Goal: Complete application form: Complete application form

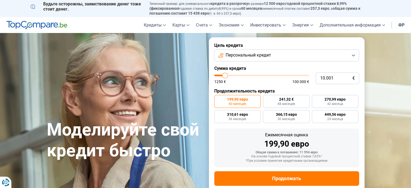
click at [354, 52] on button "Персональный кредит" at bounding box center [286, 55] width 145 height 12
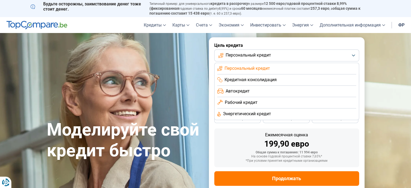
click at [279, 97] on li "Автокредит" at bounding box center [286, 102] width 139 height 11
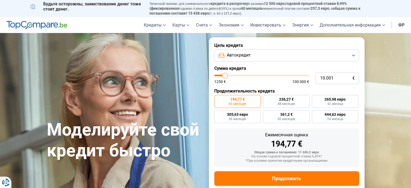
scroll to position [12, 0]
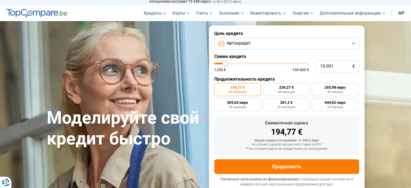
type input "95.750"
type input "95750"
click at [302, 63] on input "range" at bounding box center [261, 64] width 95 height 2
radio input "false"
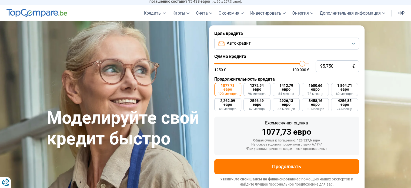
type input "95.250"
type input "95250"
type input "100.000"
drag, startPoint x: 301, startPoint y: 65, endPoint x: 317, endPoint y: 63, distance: 15.2
type input "100000"
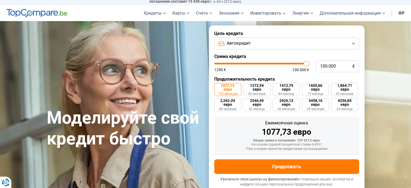
click at [309, 63] on input "range" at bounding box center [261, 64] width 95 height 2
type input "96.000"
type input "96000"
type input "87.500"
type input "87500"
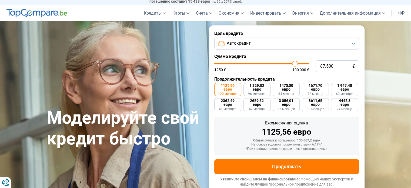
type input "80.500"
type input "80500"
type input "74.000"
type input "74000"
type input "68.250"
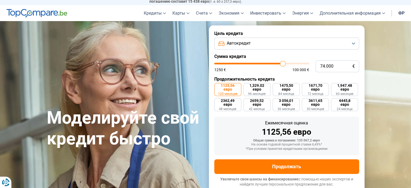
type input "68250"
type input "64.500"
type input "64500"
type input "61.250"
type input "61250"
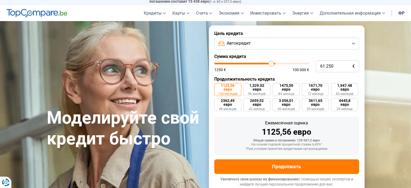
type input "56.750"
type input "56750"
type input "52.500"
type input "52500"
type input "48.250"
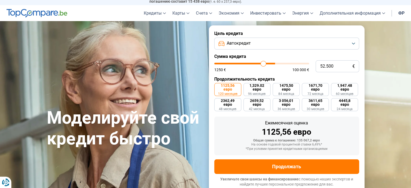
type input "48250"
type input "43.750"
type input "43750"
type input "40.750"
type input "40750"
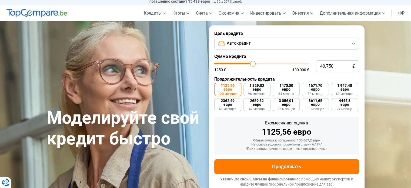
type input "38.750"
type input "38750"
type input "38.000"
type input "38000"
type input "37.250"
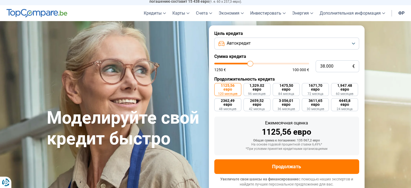
type input "37250"
type input "36.000"
type input "36000"
type input "35.000"
type input "35000"
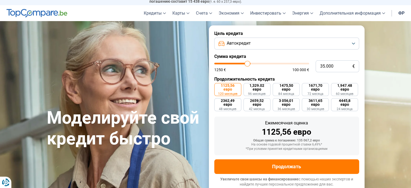
type input "34.250"
type input "34250"
type input "32.250"
type input "32250"
type input "28.000"
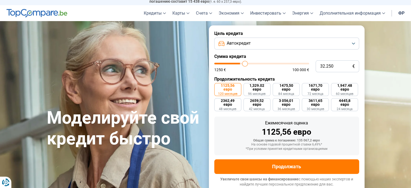
type input "28000"
type input "25.000"
type input "25000"
type input "20.000"
type input "20000"
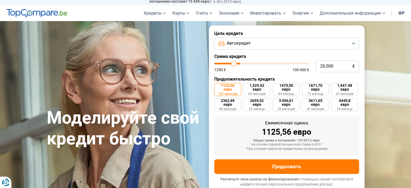
type input "16.750"
type input "16750"
type input "12.750"
type input "12750"
type input "11.000"
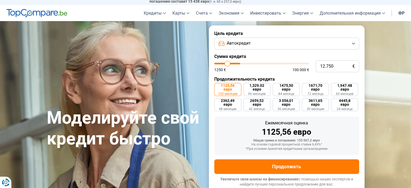
type input "11000"
type input "10.750"
type input "10750"
type input "10.500"
type input "10500"
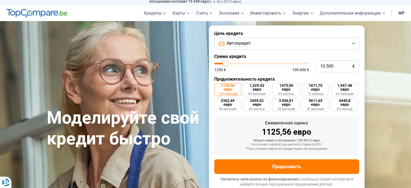
type input "10.250"
type input "10250"
type input "9.250"
type input "9250"
type input "6.500"
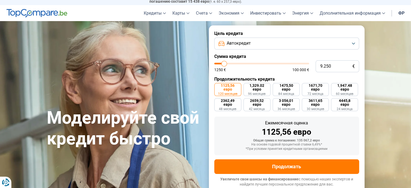
type input "6500"
type input "4.250"
drag, startPoint x: 303, startPoint y: 63, endPoint x: 220, endPoint y: 68, distance: 83.1
type input "4250"
click at [220, 64] on input "range" at bounding box center [261, 64] width 95 height 2
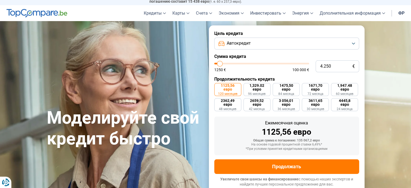
radio input "true"
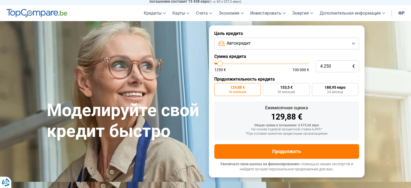
scroll to position [0, 0]
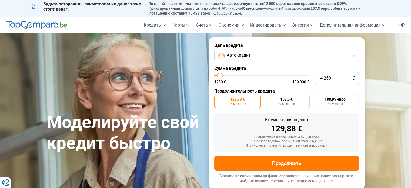
type input "10.000"
type input "10000"
click at [225, 75] on input "range" at bounding box center [261, 76] width 95 height 2
radio input "false"
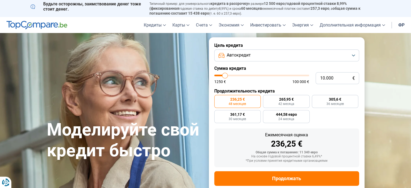
scroll to position [12, 0]
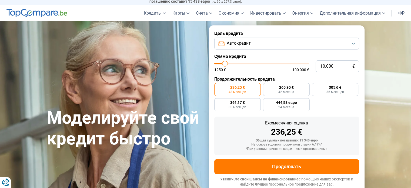
type input "25.000"
type input "25000"
click at [238, 63] on input "range" at bounding box center [261, 64] width 95 height 2
radio input "false"
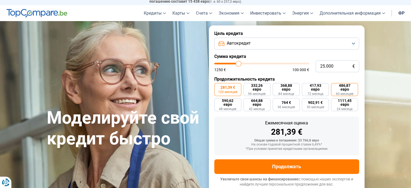
click at [343, 91] on font "486,87 евро" at bounding box center [345, 87] width 12 height 8
click at [334, 86] on input "486,87 евро 60 месяцев" at bounding box center [333, 85] width 4 height 4
radio input "true"
click at [352, 45] on button "Автокредит" at bounding box center [286, 44] width 145 height 12
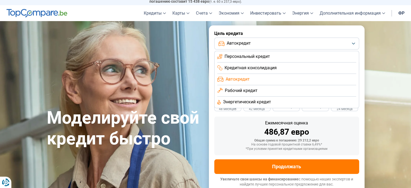
click at [332, 43] on button "Автокредит" at bounding box center [286, 44] width 145 height 12
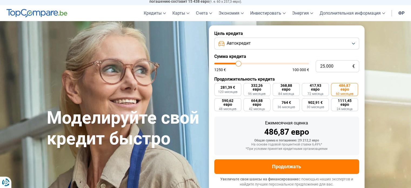
click at [353, 43] on button "Автокредит" at bounding box center [286, 44] width 145 height 12
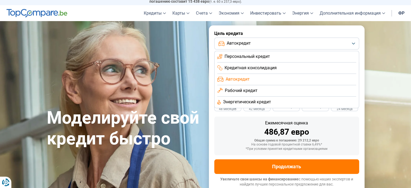
click at [284, 46] on button "Автокредит" at bounding box center [286, 44] width 145 height 12
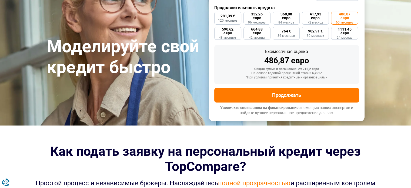
scroll to position [93, 0]
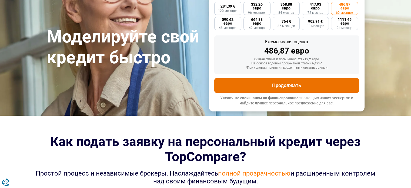
click at [327, 85] on button "Продолжать" at bounding box center [286, 85] width 145 height 15
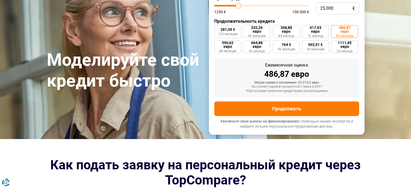
scroll to position [39, 0]
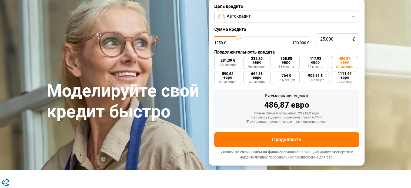
click at [343, 16] on button "Автокредит" at bounding box center [286, 17] width 145 height 12
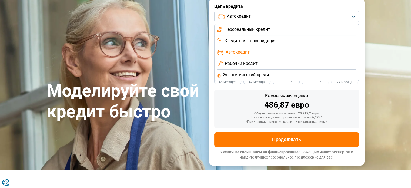
click at [286, 35] on li "Персональный кредит" at bounding box center [286, 40] width 139 height 11
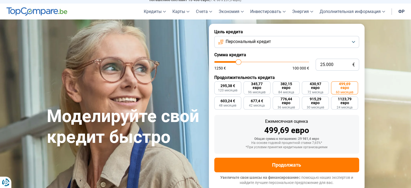
scroll to position [12, 0]
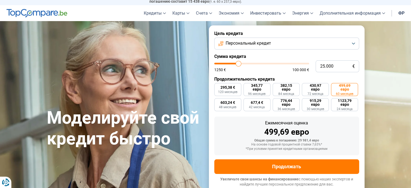
click at [353, 43] on button "Персональный кредит" at bounding box center [286, 44] width 145 height 12
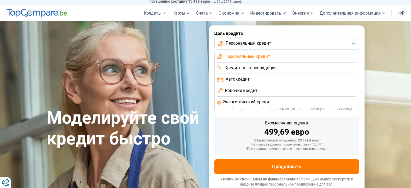
click at [298, 85] on li "Автокредит" at bounding box center [286, 90] width 139 height 11
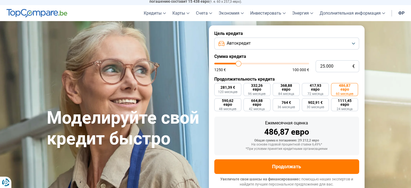
click at [354, 45] on button "Автокредит" at bounding box center [286, 44] width 145 height 12
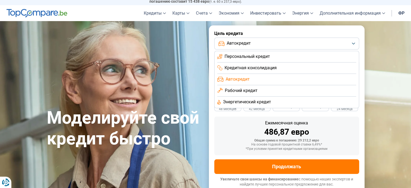
click at [237, 55] on font "Персональный кредит" at bounding box center [246, 56] width 45 height 5
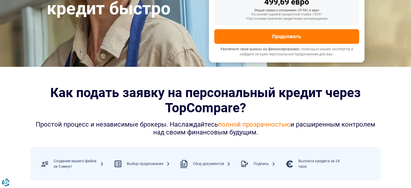
scroll to position [147, 0]
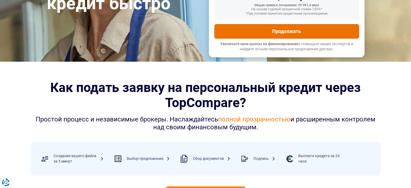
click at [299, 28] on button "Продолжать" at bounding box center [286, 31] width 145 height 15
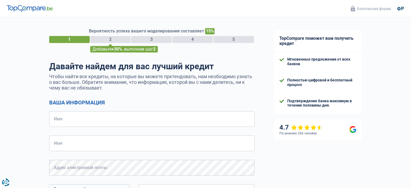
select select "32"
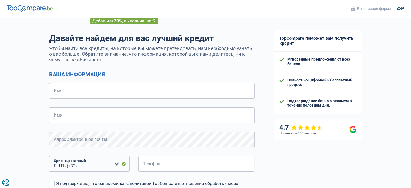
scroll to position [27, 0]
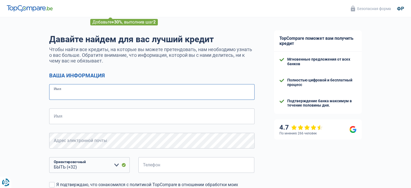
click at [157, 92] on input "Имя" at bounding box center [151, 92] width 205 height 16
click at [134, 90] on input "Имя" at bounding box center [151, 92] width 205 height 16
type input "v"
click at [145, 93] on input "Имя" at bounding box center [151, 92] width 205 height 16
type input "r"
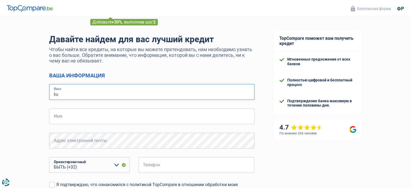
click at [118, 90] on input "ku" at bounding box center [151, 92] width 205 height 16
click at [97, 93] on input "ku" at bounding box center [151, 92] width 205 height 16
type input "k"
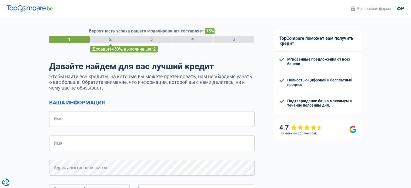
select select "32"
click at [147, 119] on input "Имя" at bounding box center [151, 119] width 205 height 16
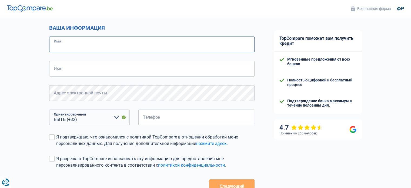
scroll to position [54, 0]
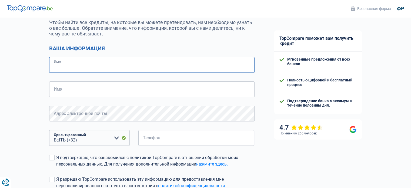
click at [168, 59] on input "Имя" at bounding box center [151, 65] width 205 height 16
type input "kuchurian"
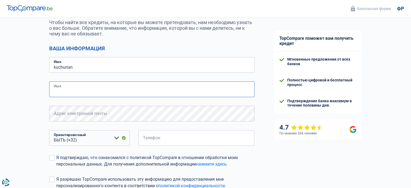
click at [144, 86] on input "Имя" at bounding box center [151, 89] width 205 height 16
type input "m"
type input "N"
type input "Mari"
click at [56, 68] on input "kuchurian" at bounding box center [151, 65] width 205 height 16
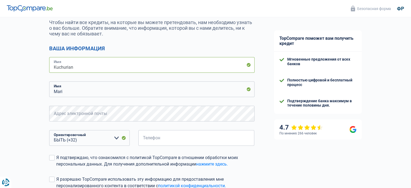
type input "Kuchurian"
click at [116, 137] on select "БЫТЬ (+32) ЛУ (+352) Пожалуйста, выберите вариант" at bounding box center [89, 138] width 80 height 16
click at [177, 142] on input "Телефон" at bounding box center [196, 138] width 116 height 16
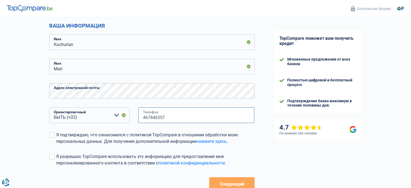
scroll to position [108, 0]
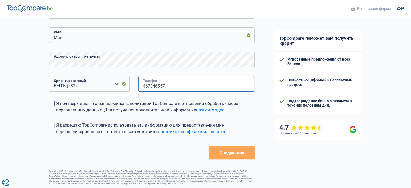
type input "467846557"
click at [52, 104] on span at bounding box center [51, 103] width 5 height 5
click at [56, 113] on input "Я подтверждаю, что ознакомился с политикой TopCompare в отношении обработки мои…" at bounding box center [56, 113] width 0 height 0
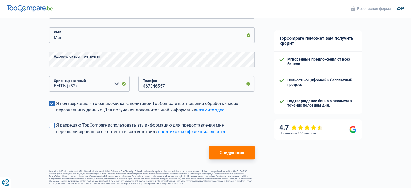
click at [54, 125] on span at bounding box center [51, 124] width 5 height 5
click at [56, 135] on input "Я разрешаю TopCompare использовать эту информацию для предоставления мне персон…" at bounding box center [56, 135] width 0 height 0
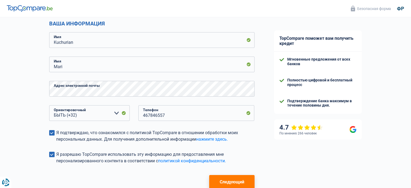
scroll to position [115, 0]
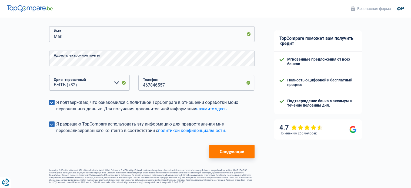
click at [226, 149] on font "Следующий" at bounding box center [231, 151] width 25 height 5
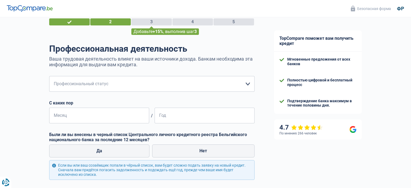
scroll to position [27, 0]
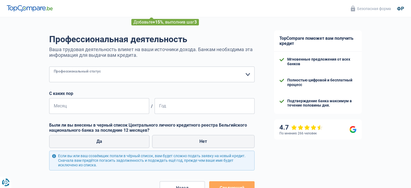
click at [244, 74] on select "Рабочий Частный служащий Государственный служащий Неверный Независимый Ушедший …" at bounding box center [151, 74] width 205 height 16
select select "worker"
click at [49, 67] on select "Рабочий Частный служащий Государственный служащий Неверный Независимый Ушедший …" at bounding box center [151, 74] width 205 height 16
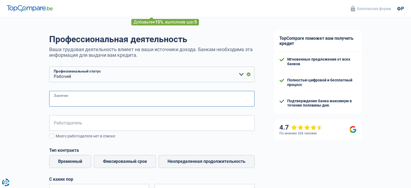
click at [88, 99] on input "Занятие" at bounding box center [151, 99] width 205 height 16
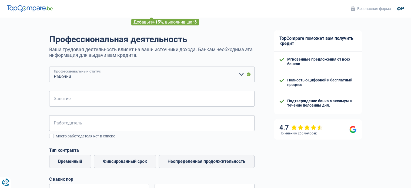
click at [239, 74] on select "Рабочий Частный служащий Государственный служащий Неверный Независимый Ушедший …" at bounding box center [151, 74] width 205 height 16
click at [49, 67] on select "Рабочий Частный служащий Государственный служащий Неверный Независимый Ушедший …" at bounding box center [151, 74] width 205 height 16
click at [110, 125] on input "Работодатель" at bounding box center [151, 123] width 205 height 16
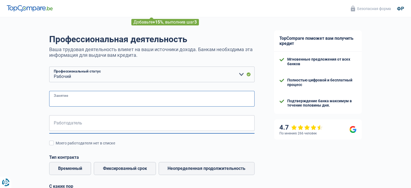
click at [107, 97] on input "Занятие" at bounding box center [151, 99] width 205 height 16
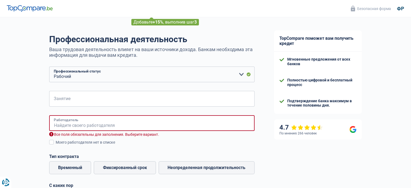
click at [108, 125] on input "Работодатель" at bounding box center [151, 123] width 205 height 16
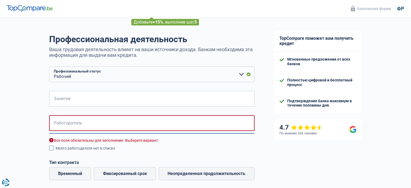
click at [51, 146] on span at bounding box center [51, 148] width 5 height 5
click at [56, 151] on input "Моего работодателя нет в списке" at bounding box center [56, 151] width 0 height 0
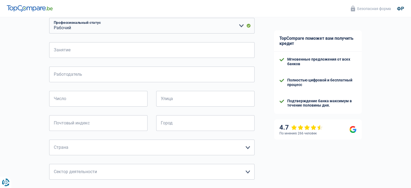
scroll to position [54, 0]
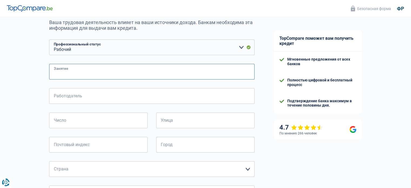
click at [94, 73] on input "Занятие" at bounding box center [151, 72] width 205 height 16
click at [97, 97] on input "Работодатель" at bounding box center [151, 96] width 205 height 16
click at [135, 92] on input "Работодатель" at bounding box center [151, 96] width 205 height 16
click at [127, 69] on input "Занятие" at bounding box center [151, 72] width 205 height 16
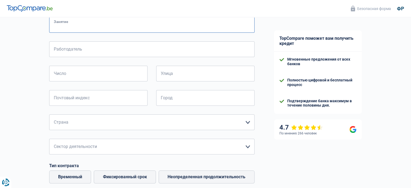
scroll to position [81, 0]
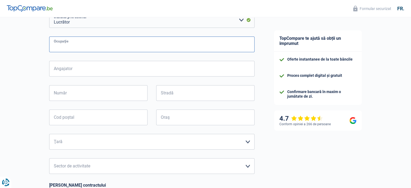
click at [119, 45] on input "Ocupaţie" at bounding box center [151, 44] width 205 height 16
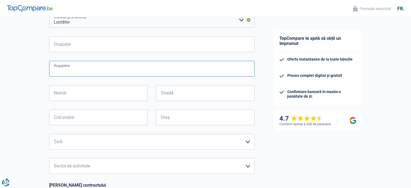
click at [112, 68] on input "Angajator" at bounding box center [151, 69] width 205 height 16
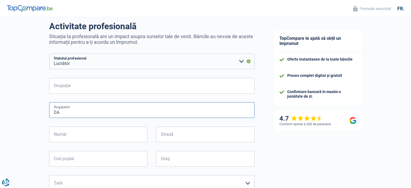
scroll to position [27, 0]
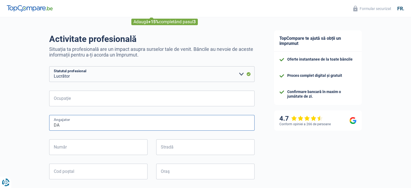
type input "DA"
click at [93, 98] on input "Ocupaţie" at bounding box center [151, 98] width 205 height 16
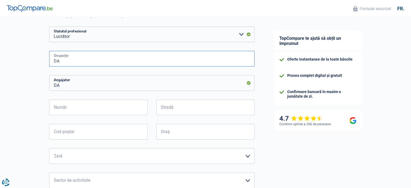
scroll to position [81, 0]
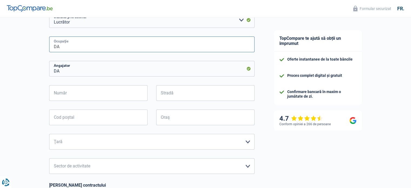
type input "DA"
click at [112, 95] on input "Număr" at bounding box center [98, 93] width 98 height 16
type input "R"
type input "02"
click at [181, 93] on input "Stradă" at bounding box center [205, 93] width 98 height 16
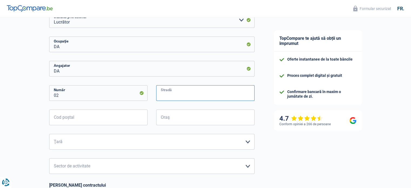
type input "58 rue de serbie"
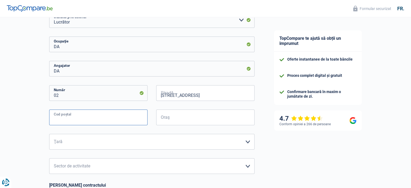
type input "1190"
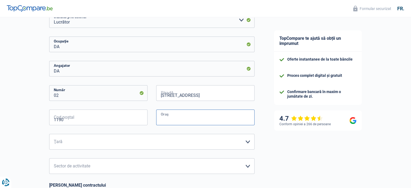
type input "BRUXELLES"
click at [248, 143] on select "Belgia Franţa Germania Italia Luxemburg Olanda Spania Elvețian Veuillez sélecti…" at bounding box center [151, 142] width 205 height 16
select select "BE"
click at [49, 134] on select "Belgia Franţa Germania Italia Luxemburg Olanda Spania Elvețian Veuillez sélecti…" at bounding box center [151, 142] width 205 height 16
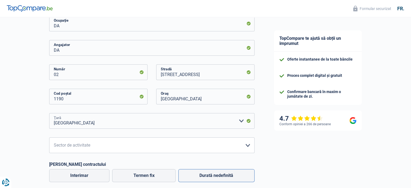
scroll to position [135, 0]
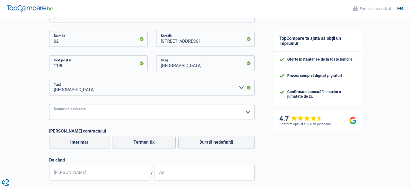
click at [249, 110] on select "Agricultură/Pescuit Industrie Horeca Curier/Fitness/Taxi Construcții Bănci/Asig…" at bounding box center [151, 112] width 205 height 16
select select "otherInstitutions"
click at [49, 104] on select "Agricultură/Pescuit Industrie Horeca Curier/Fitness/Taxi Construcții Bănci/Asig…" at bounding box center [151, 112] width 205 height 16
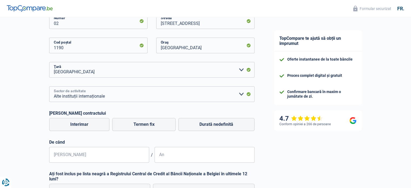
scroll to position [162, 0]
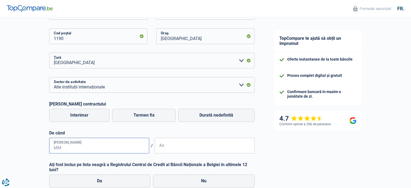
click at [138, 147] on input "Lună" at bounding box center [99, 145] width 100 height 16
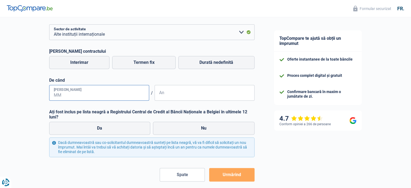
scroll to position [216, 0]
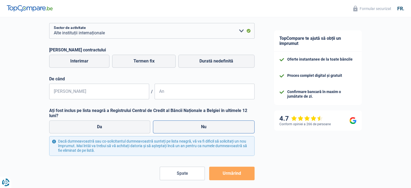
click at [175, 126] on label "Nu" at bounding box center [204, 126] width 102 height 13
click at [175, 126] on input "Nu" at bounding box center [204, 126] width 102 height 13
radio input "true"
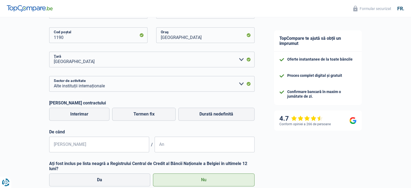
scroll to position [162, 0]
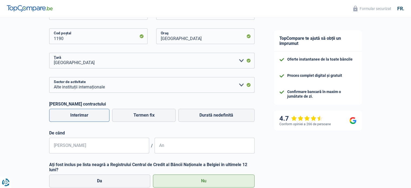
click at [105, 113] on label "Interimar" at bounding box center [79, 115] width 61 height 13
click at [105, 113] on input "Interimar" at bounding box center [79, 115] width 61 height 13
radio input "true"
click at [95, 115] on label "Interimar" at bounding box center [79, 115] width 61 height 13
click at [95, 115] on input "Interimar" at bounding box center [79, 115] width 61 height 13
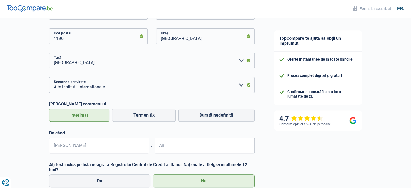
click at [95, 115] on label "Interimar" at bounding box center [79, 115] width 61 height 13
click at [95, 115] on input "Interimar" at bounding box center [79, 115] width 61 height 13
click at [150, 112] on label "Termen fix" at bounding box center [143, 115] width 63 height 13
click at [150, 112] on input "Termen fix" at bounding box center [143, 115] width 63 height 13
radio input "true"
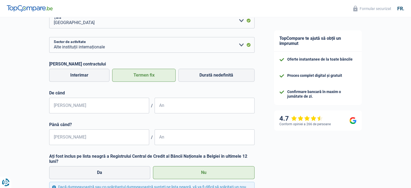
scroll to position [216, 0]
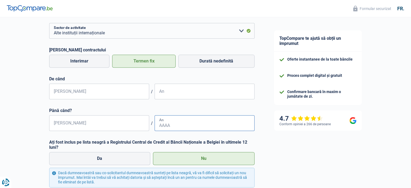
click at [180, 123] on input "An" at bounding box center [205, 123] width 100 height 16
drag, startPoint x: 91, startPoint y: 61, endPoint x: 90, endPoint y: 58, distance: 3.1
click at [90, 60] on label "Interimar" at bounding box center [79, 61] width 61 height 13
click at [90, 60] on input "Interimar" at bounding box center [79, 61] width 61 height 13
radio input "true"
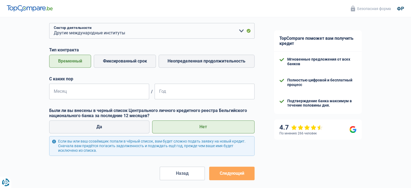
click at [86, 57] on label "Временный" at bounding box center [70, 61] width 42 height 13
click at [86, 57] on input "Временный" at bounding box center [70, 61] width 42 height 13
click at [106, 93] on input "Месяц" at bounding box center [99, 91] width 100 height 16
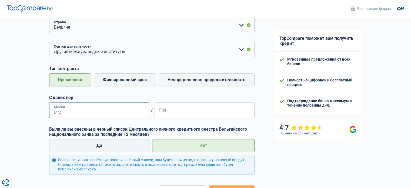
scroll to position [189, 0]
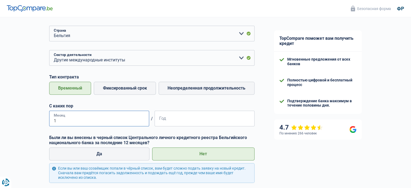
type input "12"
click at [181, 118] on input "Год" at bounding box center [205, 118] width 100 height 16
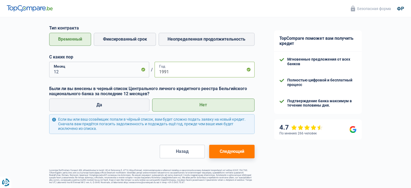
scroll to position [243, 0]
type input "1991"
click at [250, 145] on button "Следующий" at bounding box center [231, 152] width 45 height 14
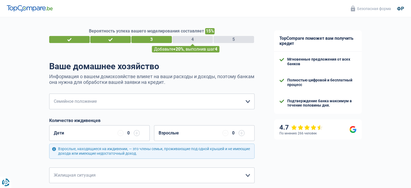
click at [137, 132] on input "button" at bounding box center [137, 133] width 6 height 6
click at [139, 132] on input "button" at bounding box center [137, 133] width 6 height 6
click at [137, 132] on input "button" at bounding box center [137, 133] width 6 height 6
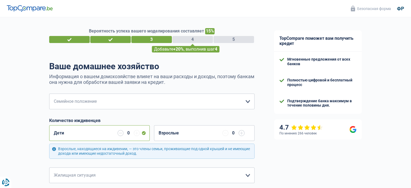
click at [128, 132] on font "0" at bounding box center [128, 132] width 2 height 5
click at [144, 132] on div "Дети 0" at bounding box center [99, 133] width 100 height 16
click at [239, 132] on input "button" at bounding box center [242, 133] width 6 height 6
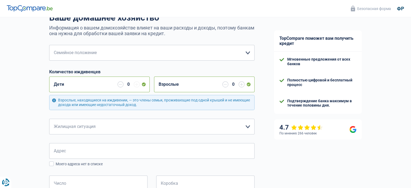
scroll to position [54, 0]
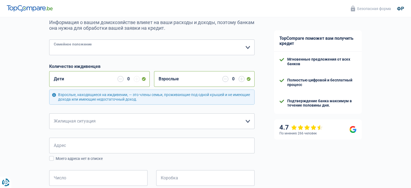
click at [244, 43] on select "Холостяк Невеста) Законный сожитель (разведена) Вдовец Разделены (фактически) П…" at bounding box center [151, 47] width 205 height 16
select select "cohabitation"
click at [49, 40] on select "Холостяк Невеста) Законный сожитель (разведена) Вдовец Разделены (фактически) П…" at bounding box center [151, 47] width 205 height 16
click at [241, 79] on input "button" at bounding box center [242, 79] width 6 height 6
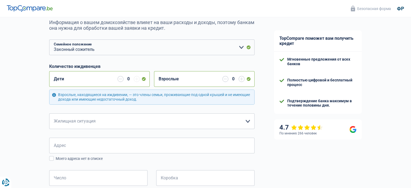
click at [241, 79] on input "button" at bounding box center [242, 79] width 6 height 6
click at [249, 121] on select "Жилец Владелец с ипотекой Владелец дома без ипотеки Проживание с семьей Консьер…" at bounding box center [151, 121] width 205 height 16
select select "rents"
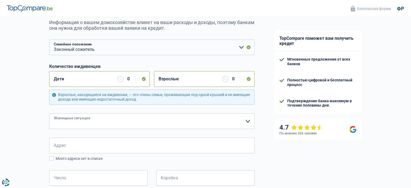
click at [49, 113] on select "Жилец Владелец с ипотекой Владелец дома без ипотеки Проживание с семьей Консьер…" at bounding box center [151, 121] width 205 height 16
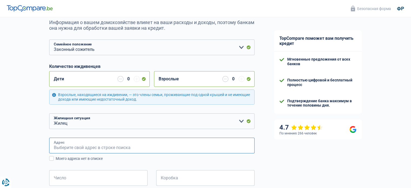
click at [104, 147] on input "Адрес" at bounding box center [151, 145] width 205 height 16
type input "58 rue de serbie"
type input "Бельгія"
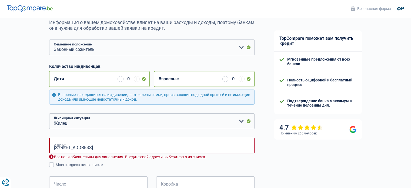
type input "Бельгія"
click at [50, 146] on input "58 rue de serbie" at bounding box center [151, 145] width 205 height 16
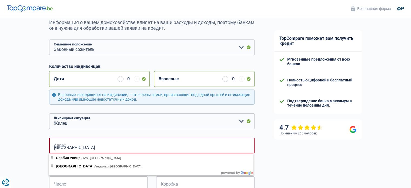
click at [94, 146] on input "R58 rue de serbie" at bounding box center [151, 145] width 205 height 16
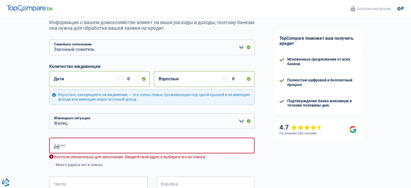
type input "R"
click at [61, 149] on input "Rue serbi 58" at bounding box center [151, 145] width 205 height 16
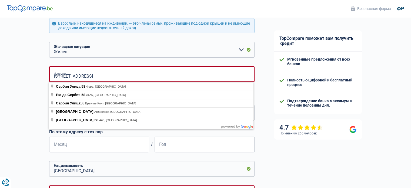
scroll to position [135, 0]
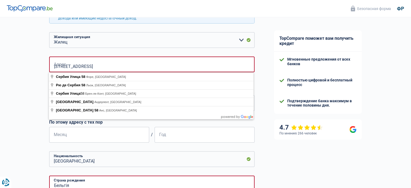
click at [108, 66] on input "Rue de serbi 58" at bounding box center [151, 64] width 205 height 16
type input "Rue de Serbie, 1190, Forest, BE"
type input "58"
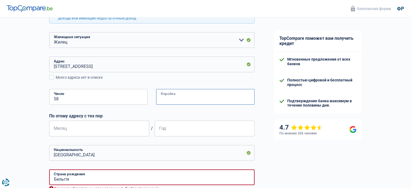
click at [174, 97] on input "Коробка" at bounding box center [205, 97] width 98 height 16
type input "02"
click at [135, 129] on input "Месяц" at bounding box center [99, 128] width 100 height 16
type input "01"
click at [158, 126] on input "Год" at bounding box center [205, 128] width 100 height 16
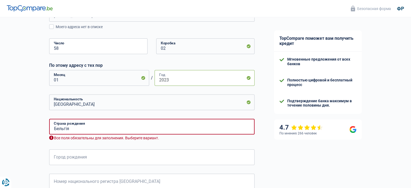
scroll to position [189, 0]
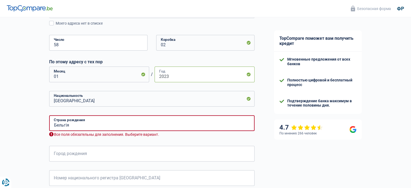
type input "2023"
click at [161, 120] on input "Бельгія" at bounding box center [151, 123] width 205 height 16
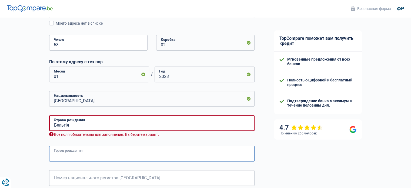
click at [121, 150] on input "Город рождения" at bounding box center [151, 154] width 205 height 16
click at [203, 155] on input "BRUXELLES" at bounding box center [151, 154] width 205 height 16
type input "B"
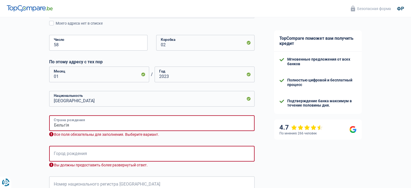
click at [153, 123] on input "Бельгія" at bounding box center [151, 123] width 205 height 16
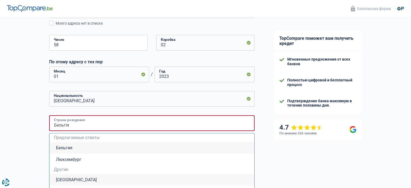
click at [98, 126] on input "Бельгія" at bounding box center [151, 123] width 205 height 16
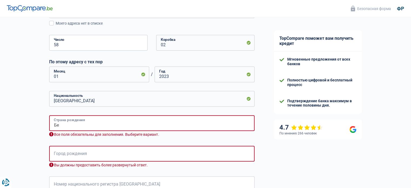
type input "Б"
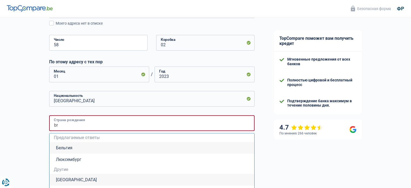
type input "b"
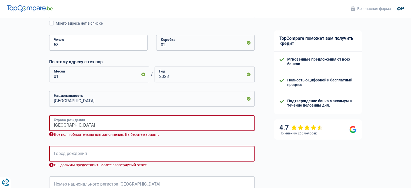
click at [114, 122] on input "ucraina" at bounding box center [151, 123] width 205 height 16
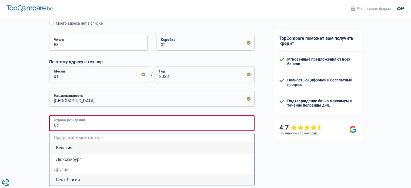
type input "u"
click at [66, 146] on font "Бельгия" at bounding box center [64, 147] width 16 height 5
type input "Belgique"
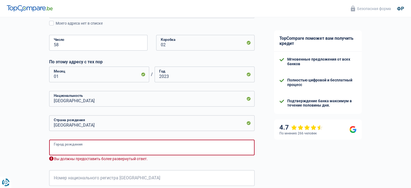
click at [74, 150] on input "Город рождения" at bounding box center [151, 147] width 205 height 16
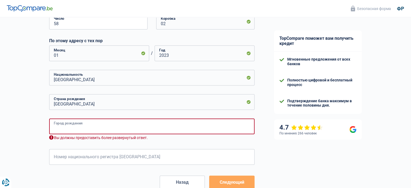
scroll to position [243, 0]
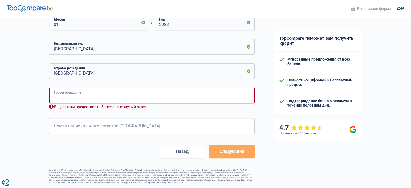
click at [106, 93] on input "Город рождения" at bounding box center [151, 96] width 205 height 16
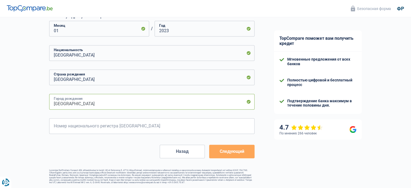
click at [110, 98] on input "BRUXELLES" at bounding box center [151, 102] width 205 height 16
type input "B"
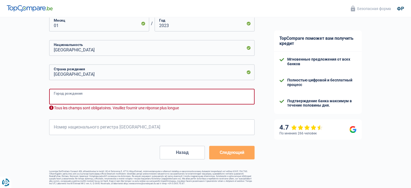
scroll to position [246, 0]
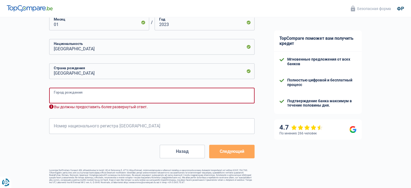
click at [108, 92] on input "Город рождения" at bounding box center [151, 96] width 205 height 16
click at [139, 122] on input "Номер национального регистра Бельгии" at bounding box center [151, 126] width 205 height 16
click at [84, 126] on input "Номер национального регистра Бельгии" at bounding box center [151, 126] width 205 height 16
click at [84, 120] on input "Номер национального регистра Бельгии" at bounding box center [151, 126] width 205 height 16
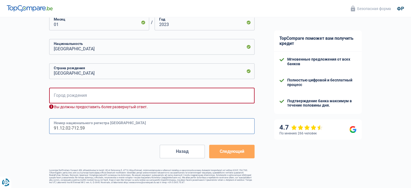
type input "91.12.02-712.59"
click at [106, 88] on input "Город рождения" at bounding box center [151, 96] width 205 height 16
type input "BRUXELLES"
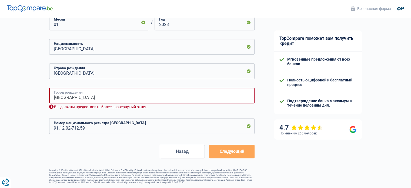
scroll to position [240, 0]
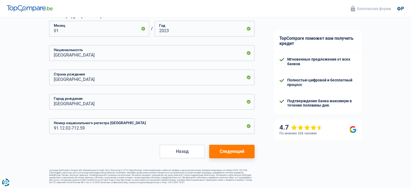
click at [246, 149] on button "Следующий" at bounding box center [231, 152] width 45 height 14
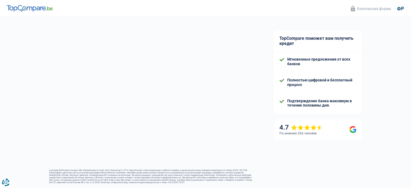
select select "familyAllowances"
select select "netSalary"
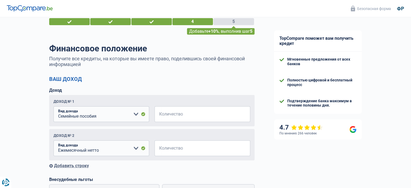
scroll to position [27, 0]
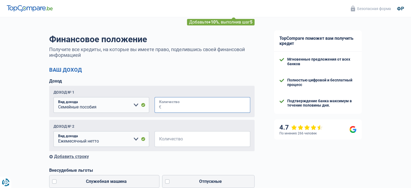
click at [184, 106] on input "Количество" at bounding box center [205, 105] width 89 height 16
type input "2.100"
click at [182, 139] on input "Количество" at bounding box center [205, 139] width 89 height 16
click at [137, 137] on select "Пособие по инвалидности Пособия по безработице Семейные пособия Талоны на питан…" at bounding box center [101, 139] width 96 height 16
click at [53, 132] on select "Пособие по инвалидности Пособия по безработице Семейные пособия Талоны на питан…" at bounding box center [101, 139] width 96 height 16
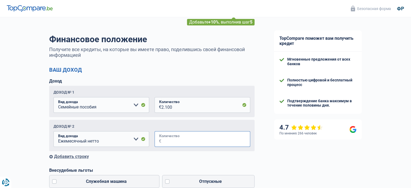
click at [191, 139] on input "Количество" at bounding box center [205, 139] width 89 height 16
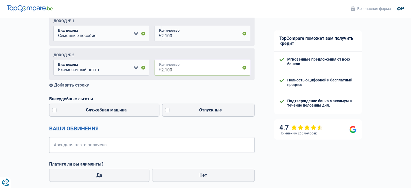
scroll to position [108, 0]
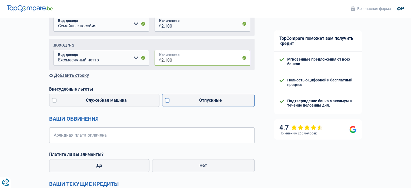
type input "2.100"
click at [168, 100] on label "Отпускные" at bounding box center [208, 100] width 92 height 13
click at [168, 100] on input "Отпускные" at bounding box center [208, 100] width 92 height 13
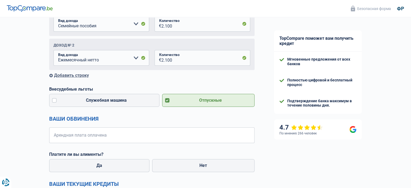
click at [168, 100] on label "Отпускные" at bounding box center [208, 100] width 92 height 13
click at [168, 100] on input "Отпускные" at bounding box center [208, 100] width 92 height 13
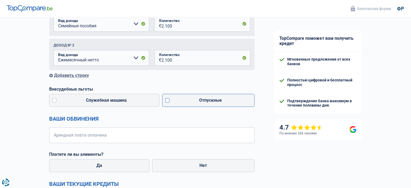
click at [166, 99] on label "Отпускные" at bounding box center [208, 100] width 92 height 13
click at [166, 99] on input "Отпускные" at bounding box center [208, 100] width 92 height 13
checkbox input "true"
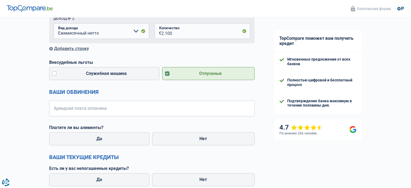
scroll to position [135, 0]
click at [153, 111] on input "Арендная плата оплачена" at bounding box center [155, 108] width 199 height 16
click at [188, 140] on label "Нет" at bounding box center [203, 138] width 102 height 13
click at [188, 140] on input "Нет" at bounding box center [203, 138] width 102 height 13
radio input "true"
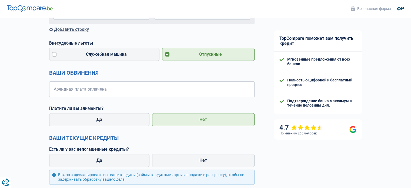
scroll to position [162, 0]
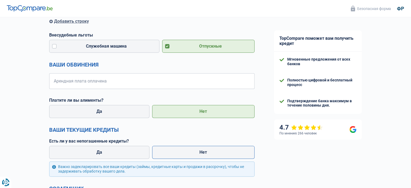
click at [206, 152] on font "Нет" at bounding box center [203, 151] width 8 height 5
click at [206, 152] on input "Нет" at bounding box center [203, 152] width 102 height 13
radio input "true"
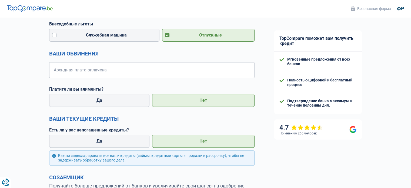
scroll to position [135, 0]
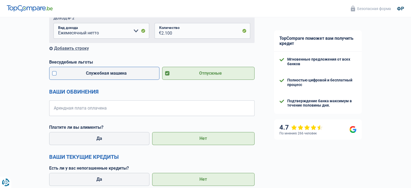
click at [134, 74] on label "Служебная машина" at bounding box center [104, 73] width 110 height 13
click at [134, 74] on input "Служебная машина" at bounding box center [104, 73] width 110 height 13
checkbox input "true"
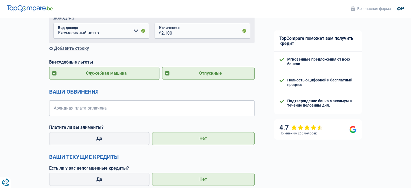
click at [175, 71] on label "Отпускные" at bounding box center [208, 73] width 92 height 13
click at [175, 71] on input "Отпускные" at bounding box center [208, 73] width 92 height 13
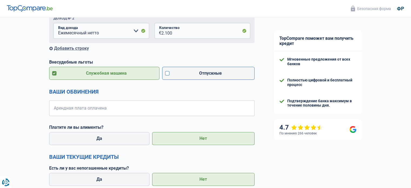
click at [181, 73] on label "Отпускные" at bounding box center [208, 73] width 92 height 13
click at [181, 73] on input "Отпускные" at bounding box center [208, 73] width 92 height 13
checkbox input "true"
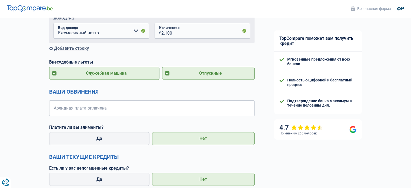
click at [144, 75] on label "Служебная машина" at bounding box center [104, 73] width 110 height 13
click at [144, 75] on input "Служебная машина" at bounding box center [104, 73] width 110 height 13
checkbox input "false"
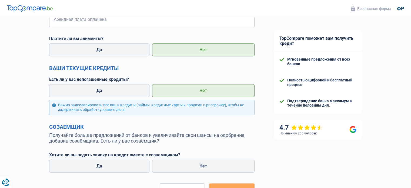
scroll to position [243, 0]
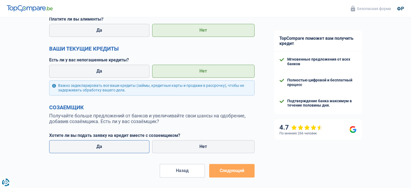
click at [137, 141] on label "Да" at bounding box center [99, 146] width 100 height 13
click at [137, 141] on input "Да" at bounding box center [99, 146] width 100 height 13
radio input "true"
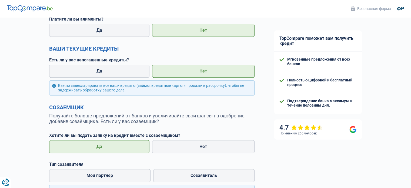
scroll to position [270, 0]
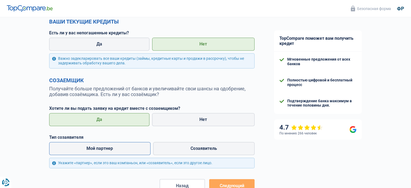
click at [129, 147] on label "Мой партнер" at bounding box center [99, 148] width 101 height 13
click at [129, 147] on input "Мой партнер" at bounding box center [99, 148] width 101 height 13
radio input "true"
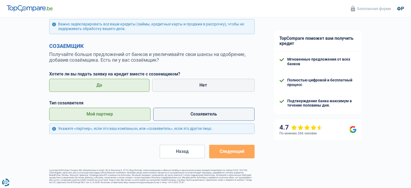
scroll to position [310, 0]
click at [219, 146] on button "Следующий" at bounding box center [231, 152] width 45 height 14
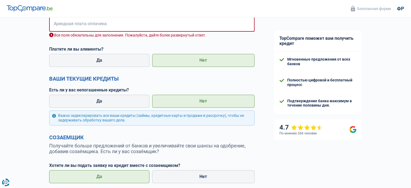
scroll to position [218, 0]
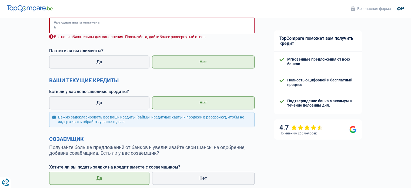
click at [170, 25] on input "Арендная плата оплачена" at bounding box center [155, 26] width 198 height 16
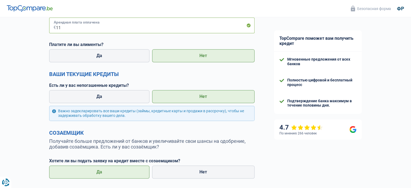
type input "1"
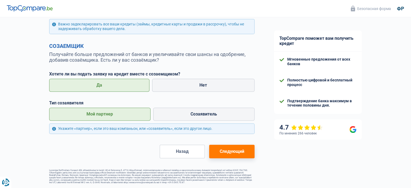
scroll to position [310, 0]
type input "950"
click at [227, 149] on font "Следующий" at bounding box center [231, 151] width 25 height 5
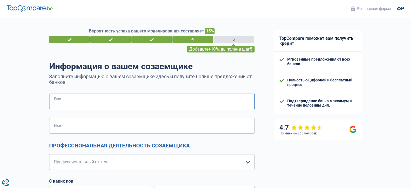
click at [189, 97] on input "Имя" at bounding box center [151, 101] width 205 height 16
click at [183, 99] on input "Имя" at bounding box center [151, 101] width 205 height 16
type input "v"
type input "V"
type input "Kuchurian"
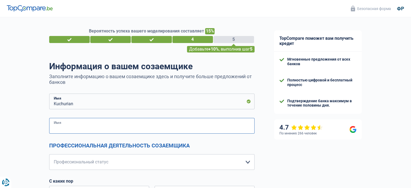
click at [156, 129] on input "Имя" at bounding box center [151, 126] width 205 height 16
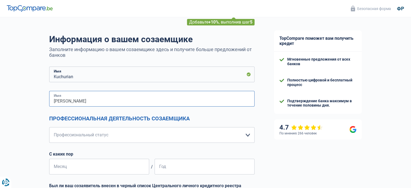
type input "Vadym"
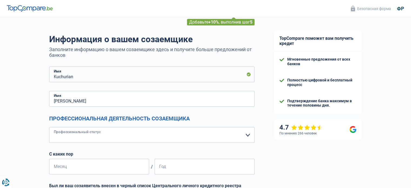
click at [246, 136] on select "Рабочий Частный служащий Государственный служащий Неверный Независимый Ушедший …" at bounding box center [151, 135] width 205 height 16
select select "worker"
click at [49, 127] on select "Рабочий Частный служащий Государственный служащий Неверный Независимый Ушедший …" at bounding box center [151, 135] width 205 height 16
select select "netSalary"
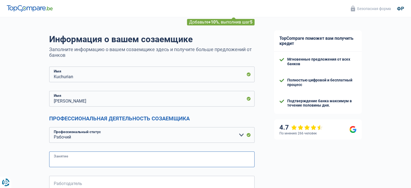
click at [72, 163] on input "Занятие" at bounding box center [151, 159] width 205 height 16
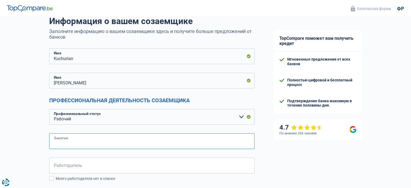
scroll to position [81, 0]
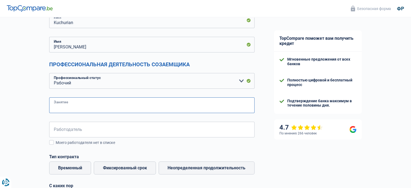
click at [92, 105] on input "Занятие" at bounding box center [151, 105] width 205 height 16
click at [92, 104] on input "Занятие" at bounding box center [151, 105] width 205 height 16
click at [82, 99] on input "Занятие" at bounding box center [151, 105] width 205 height 16
type input "independent"
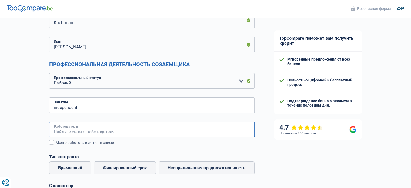
click at [78, 133] on input "Работодатель" at bounding box center [151, 130] width 205 height 16
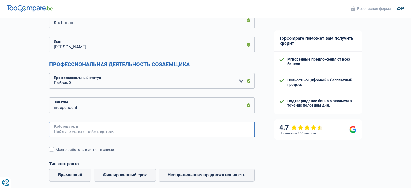
click at [128, 129] on input "Работодатель" at bounding box center [151, 130] width 205 height 16
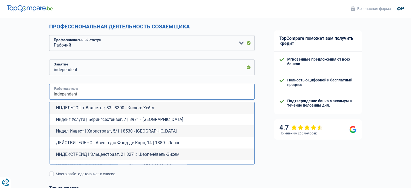
scroll to position [108, 0]
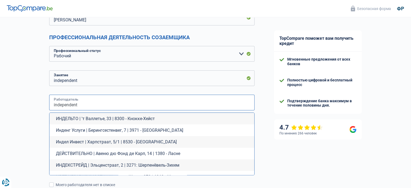
click at [229, 104] on input "independent" at bounding box center [151, 103] width 205 height 16
type input "i"
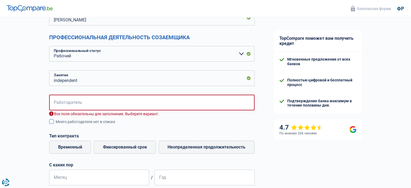
click at [52, 121] on span at bounding box center [51, 121] width 5 height 5
click at [56, 125] on input "Моего работодателя нет в списке" at bounding box center [56, 125] width 0 height 0
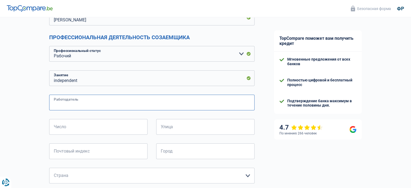
click at [98, 100] on input "Работодатель" at bounding box center [151, 103] width 205 height 16
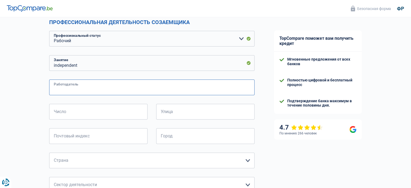
scroll to position [81, 0]
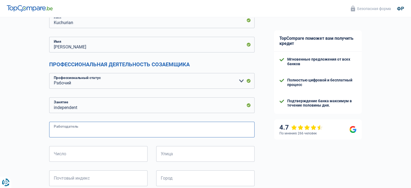
click at [104, 127] on input "Работодатель" at bounding box center [151, 130] width 205 height 16
type input "DA"
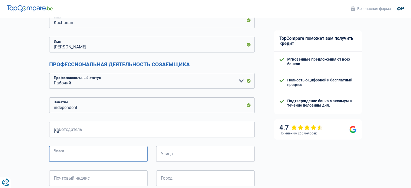
type input "02"
type input "58 rue de serbie"
type input "1190"
type input "BRUXELLES"
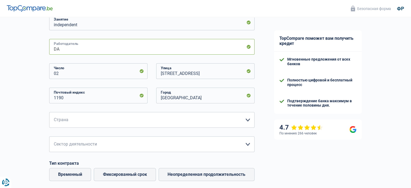
scroll to position [189, 0]
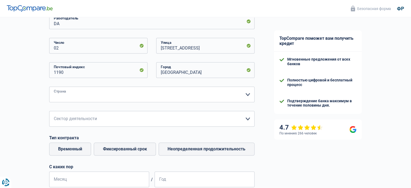
click at [119, 93] on select "Бельгия Франция Германия Италия Люксембург Нидерланды Испания швейцарский Пожал…" at bounding box center [151, 94] width 205 height 16
select select "BE"
click at [49, 87] on select "Бельгия Франция Германия Италия Люксембург Нидерланды Испания швейцарский Пожал…" at bounding box center [151, 94] width 205 height 16
click at [108, 116] on select "Сельское хозяйство/Рыболовство Промышленность Хорека Курьер/Фитнес/Такси Строит…" at bounding box center [151, 119] width 205 height 16
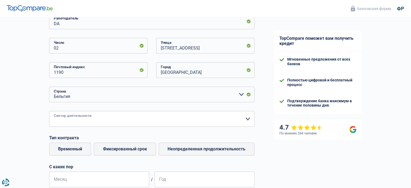
click at [246, 119] on select "Сельское хозяйство/Рыболовство Промышленность Хорека Курьер/Фитнес/Такси Строит…" at bounding box center [151, 119] width 205 height 16
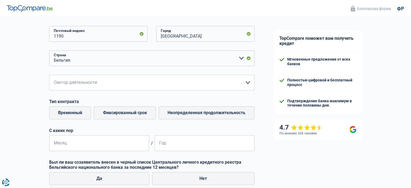
scroll to position [216, 0]
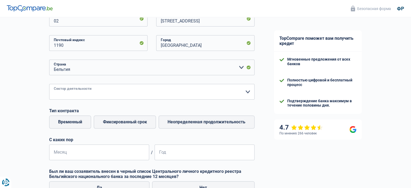
click at [248, 89] on select "Сельское хозяйство/Рыболовство Промышленность Хорека Курьер/Фитнес/Такси Строит…" at bounding box center [151, 92] width 205 height 16
select select "construction"
click at [49, 84] on select "Сельское хозяйство/Рыболовство Промышленность Хорека Курьер/Фитнес/Такси Строит…" at bounding box center [151, 92] width 205 height 16
click at [77, 120] on font "Временный" at bounding box center [70, 121] width 24 height 5
click at [77, 120] on input "Временный" at bounding box center [70, 121] width 42 height 13
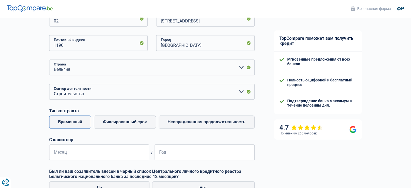
radio input "true"
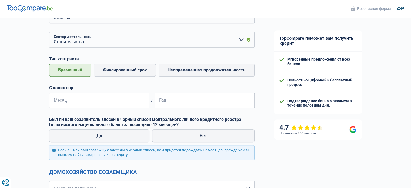
scroll to position [270, 0]
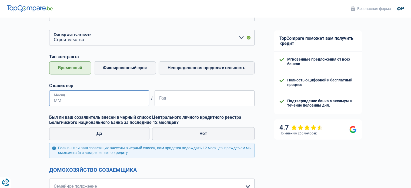
click at [111, 98] on input "Месяц" at bounding box center [99, 98] width 100 height 16
click at [203, 133] on font "Нет" at bounding box center [203, 133] width 8 height 5
click at [203, 133] on input "Нет" at bounding box center [203, 133] width 102 height 13
radio input "true"
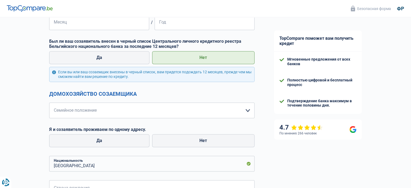
scroll to position [351, 0]
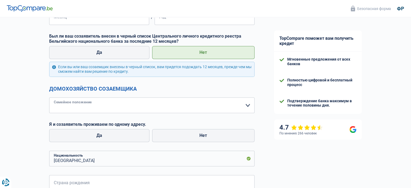
click at [251, 106] on select "Холостяк Невеста) Законный сожитель (разведена) Вдовец Разделены (фактически) П…" at bounding box center [151, 105] width 205 height 16
select select "cohabitation"
click at [49, 98] on select "Холостяк Невеста) Законный сожитель (разведена) Вдовец Разделены (фактически) П…" at bounding box center [151, 105] width 205 height 16
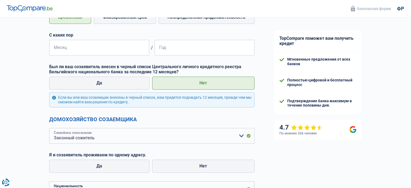
scroll to position [297, 0]
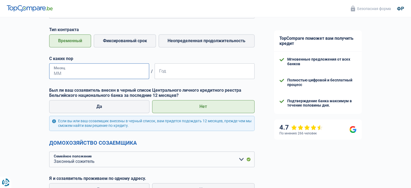
click at [115, 73] on input "Месяц" at bounding box center [99, 71] width 100 height 16
click at [210, 42] on font "Неопределенная продолжительность" at bounding box center [206, 40] width 78 height 5
click at [210, 42] on input "Неопределенная продолжительность" at bounding box center [207, 40] width 96 height 13
radio input "true"
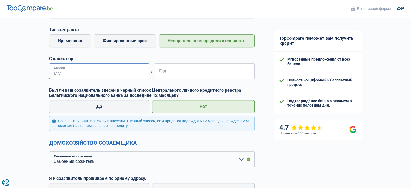
click at [132, 74] on input "Месяц" at bounding box center [99, 71] width 100 height 16
type input "2"
type input "01"
click at [160, 69] on input "Год" at bounding box center [205, 71] width 100 height 16
click at [170, 74] on input "Год" at bounding box center [205, 71] width 100 height 16
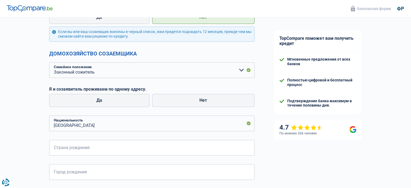
scroll to position [378, 0]
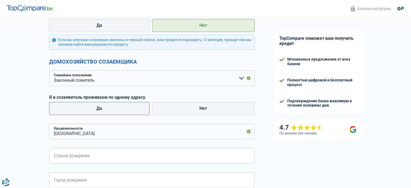
type input "2022"
click at [132, 108] on label "Да" at bounding box center [99, 108] width 100 height 13
click at [132, 108] on input "Да" at bounding box center [99, 108] width 100 height 13
radio input "true"
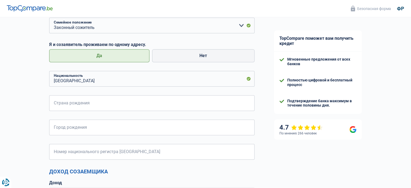
scroll to position [432, 0]
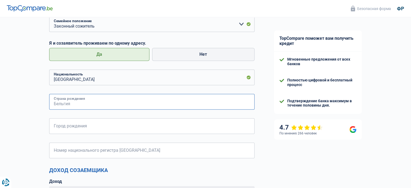
click at [124, 98] on input "Страна рождения" at bounding box center [151, 102] width 205 height 16
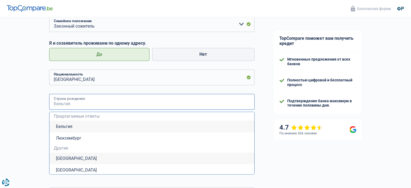
type input "Бельгія"
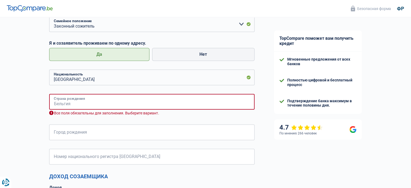
type input "Бельгія"
click at [122, 127] on input "Город рождения" at bounding box center [151, 132] width 205 height 16
type input "BRUXELLES"
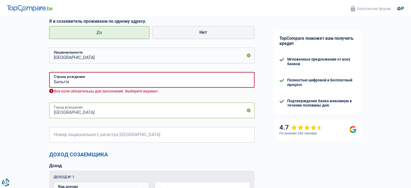
scroll to position [486, 0]
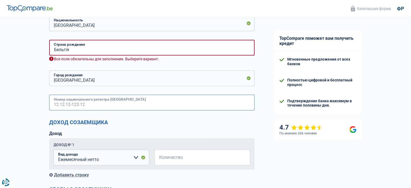
click at [122, 103] on input "Номер национального регистра Бельгии" at bounding box center [151, 103] width 205 height 16
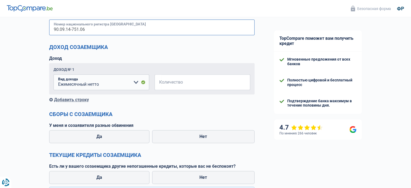
scroll to position [567, 0]
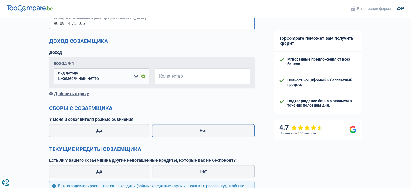
type input "90.09.14-751.06"
click at [196, 130] on label "Нет" at bounding box center [203, 130] width 102 height 13
click at [196, 130] on input "Нет" at bounding box center [203, 130] width 102 height 13
radio input "true"
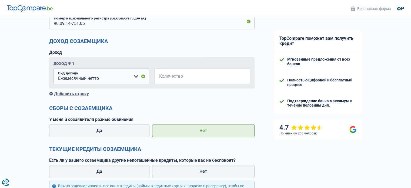
click at [196, 130] on label "Нет" at bounding box center [203, 130] width 102 height 13
click at [196, 130] on input "Нет" at bounding box center [203, 130] width 102 height 13
click at [196, 130] on label "Нет" at bounding box center [203, 130] width 102 height 13
click at [196, 130] on input "Нет" at bounding box center [203, 130] width 102 height 13
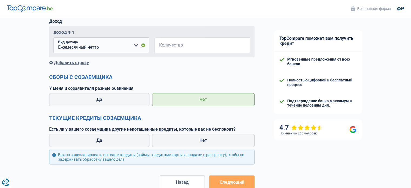
scroll to position [621, 0]
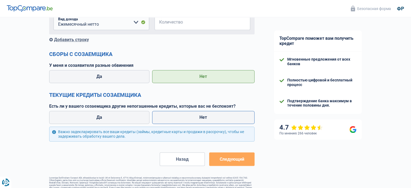
click at [199, 116] on label "Нет" at bounding box center [203, 117] width 102 height 13
click at [199, 116] on input "Нет" at bounding box center [203, 117] width 102 height 13
radio input "true"
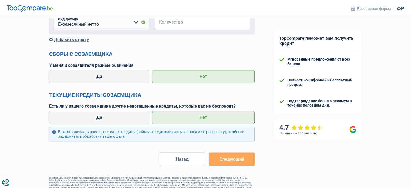
click at [243, 162] on button "Следующий" at bounding box center [231, 159] width 45 height 14
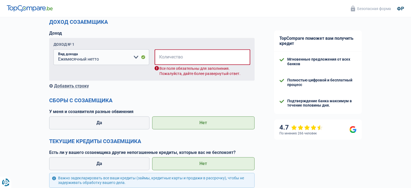
scroll to position [540, 0]
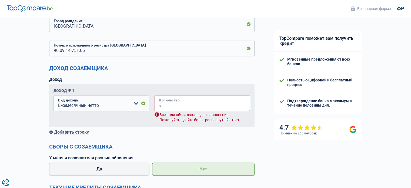
click at [221, 103] on input "Количество" at bounding box center [206, 103] width 89 height 16
click at [215, 105] on input "Количество" at bounding box center [206, 103] width 89 height 16
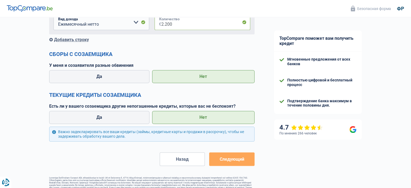
scroll to position [635, 0]
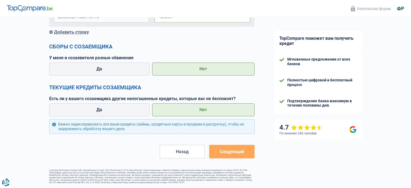
type input "2.200"
click at [226, 145] on button "Следующий" at bounding box center [231, 152] width 45 height 14
click at [226, 149] on font "Следующий" at bounding box center [231, 151] width 25 height 5
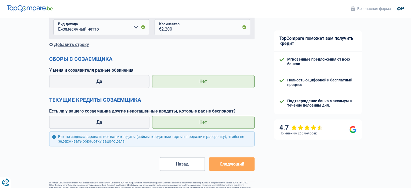
scroll to position [608, 0]
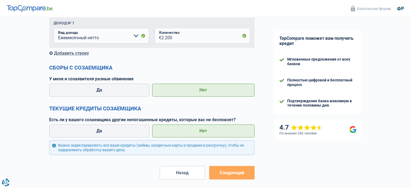
click at [230, 169] on button "Следующий" at bounding box center [231, 173] width 45 height 14
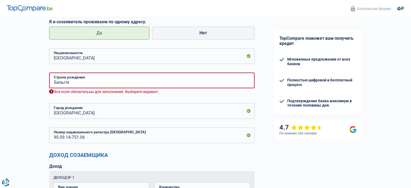
scroll to position [446, 0]
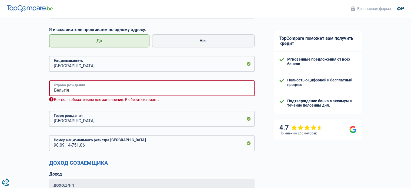
click at [164, 90] on input "Бельгія" at bounding box center [151, 88] width 205 height 16
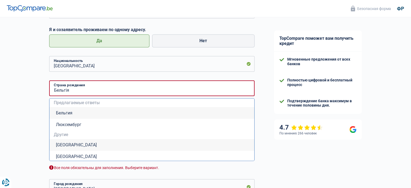
click at [56, 112] on font "Бельгия" at bounding box center [64, 112] width 16 height 5
type input "Belgique"
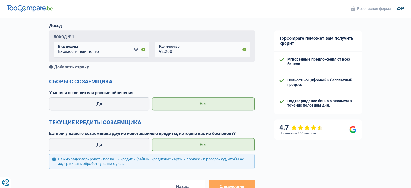
scroll to position [629, 0]
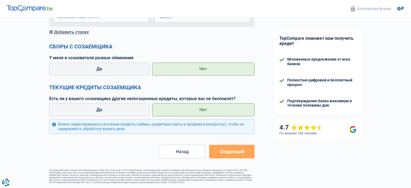
click at [240, 149] on font "Следующий" at bounding box center [231, 151] width 25 height 5
click at [125, 122] on font "Важно задекларировать все ваши кредиты (займы, кредитные карты и продажи в расс…" at bounding box center [151, 126] width 186 height 9
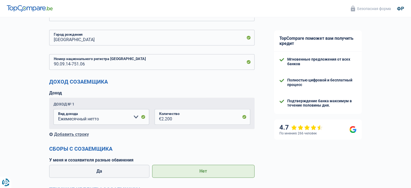
scroll to position [467, 0]
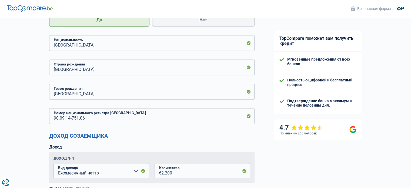
click at [0, 0] on div at bounding box center [0, 0] width 0 height 0
click at [217, 92] on input "BRUXELLES" at bounding box center [151, 92] width 205 height 16
click at [209, 94] on input "BRUXELLES" at bounding box center [151, 92] width 205 height 16
type input "B"
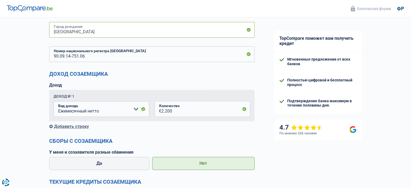
scroll to position [629, 0]
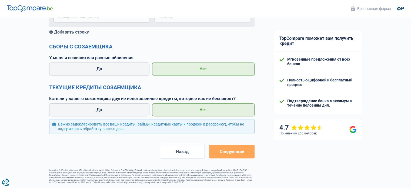
type input "ucraina"
click at [236, 150] on button "Следующий" at bounding box center [231, 152] width 45 height 14
click at [236, 149] on font "Следующий" at bounding box center [231, 151] width 25 height 5
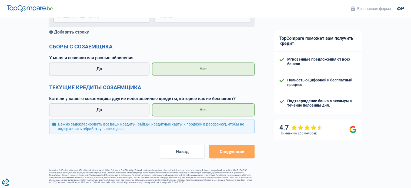
click at [236, 149] on font "Следующий" at bounding box center [231, 151] width 25 height 5
click at [236, 145] on button "Следующий" at bounding box center [231, 152] width 45 height 14
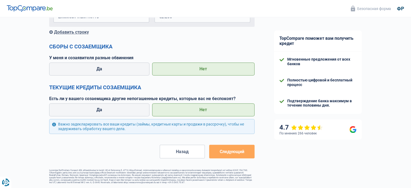
click at [236, 145] on button "Следующий" at bounding box center [231, 152] width 45 height 14
click at [128, 55] on font "У меня и созаявителя разные обвинения" at bounding box center [91, 57] width 84 height 5
click at [126, 63] on label "Да" at bounding box center [99, 68] width 100 height 13
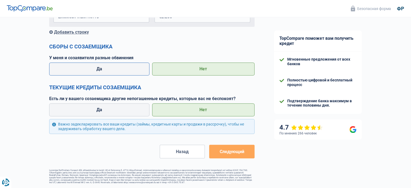
click at [126, 63] on input "Да" at bounding box center [99, 68] width 100 height 13
radio input "true"
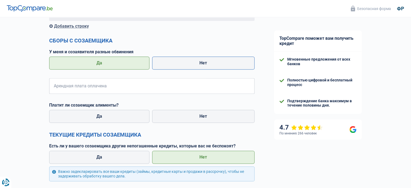
click at [189, 62] on label "Нет" at bounding box center [203, 62] width 102 height 13
click at [189, 62] on input "Нет" at bounding box center [203, 62] width 102 height 13
radio input "true"
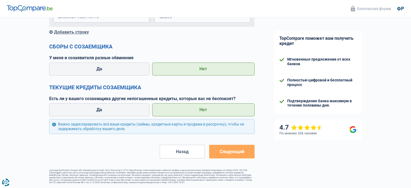
click at [210, 106] on label "Нет" at bounding box center [203, 109] width 102 height 13
click at [210, 106] on input "Нет" at bounding box center [203, 109] width 102 height 13
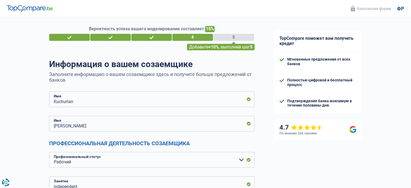
scroll to position [0, 0]
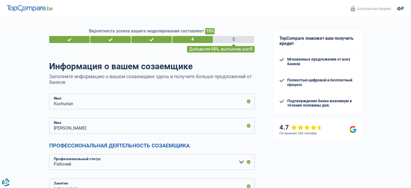
click at [236, 38] on div "5" at bounding box center [233, 39] width 41 height 7
click at [236, 37] on div "5" at bounding box center [233, 39] width 41 height 7
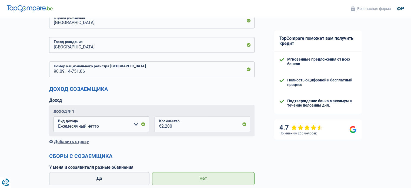
scroll to position [629, 0]
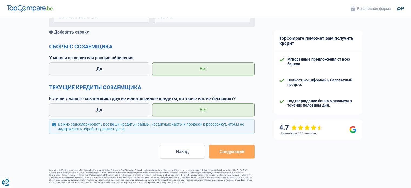
click at [160, 122] on font "Важно задекларировать все ваши кредиты (займы, кредитные карты и продажи в расс…" at bounding box center [154, 126] width 193 height 9
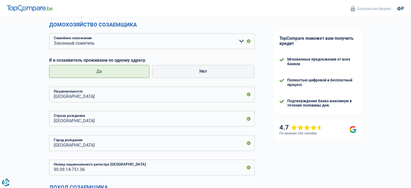
scroll to position [412, 0]
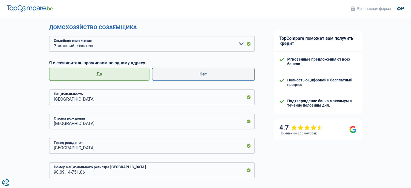
click at [203, 77] on label "Нет" at bounding box center [203, 74] width 102 height 13
click at [203, 77] on input "Нет" at bounding box center [203, 74] width 102 height 13
radio input "true"
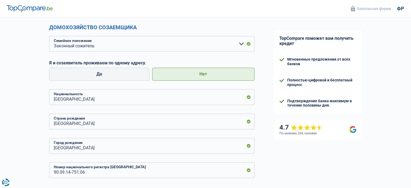
select select "rents"
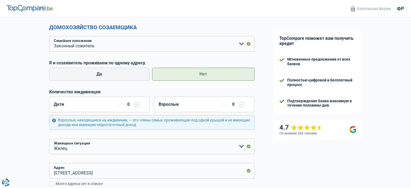
click at [244, 106] on input "button" at bounding box center [242, 104] width 6 height 6
click at [136, 105] on input "button" at bounding box center [137, 104] width 6 height 6
select select "familyAllowances"
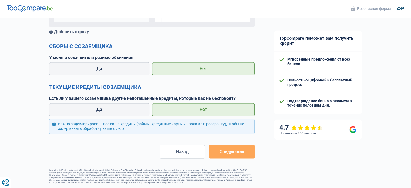
scroll to position [824, 0]
click at [232, 145] on button "Следующий" at bounding box center [231, 152] width 45 height 14
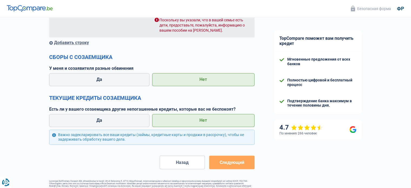
click at [232, 143] on div "Важно задекларировать все ваши кредиты (займы, кредитные карты и продажи в расс…" at bounding box center [151, 136] width 205 height 15
click at [212, 28] on div "Поскольку вы указали, что в вашей семье есть дети, предоставьте, пожалуйста, ин…" at bounding box center [203, 25] width 96 height 15
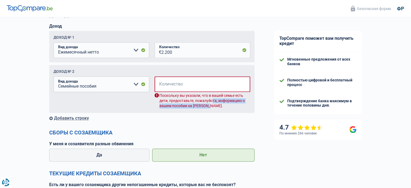
scroll to position [743, 0]
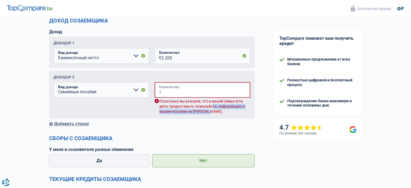
click at [215, 89] on input "Количество" at bounding box center [206, 90] width 89 height 16
type input "2.100"
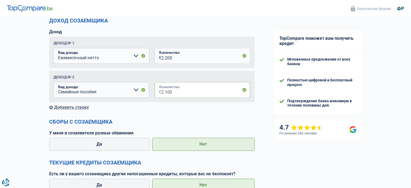
scroll to position [824, 0]
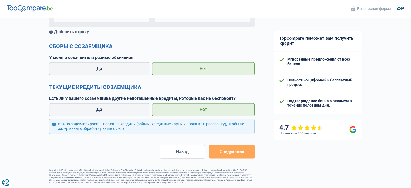
click at [231, 145] on button "Следующий" at bounding box center [231, 152] width 45 height 14
click at [246, 150] on button "Следующий" at bounding box center [231, 152] width 45 height 14
click at [246, 149] on button "Следующий" at bounding box center [231, 152] width 45 height 14
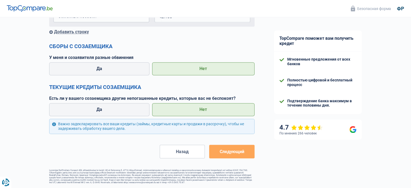
click at [246, 148] on button "Следующий" at bounding box center [231, 152] width 45 height 14
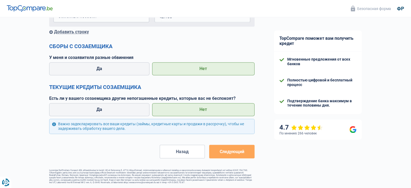
click at [246, 148] on button "Следующий" at bounding box center [231, 152] width 45 height 14
click at [246, 149] on button "Следующий" at bounding box center [231, 152] width 45 height 14
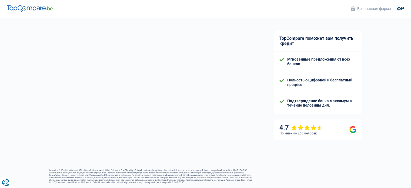
select select "familyAllowances"
select select "netSalary"
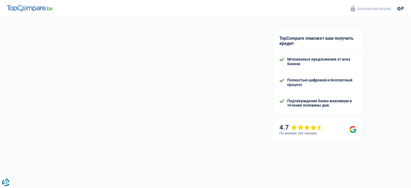
select select "cohabitation"
select select "rents"
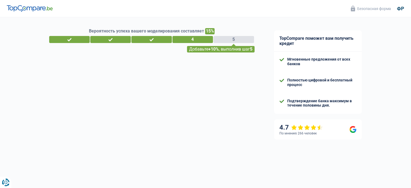
select select "worker"
select select "BE"
select select "otherInstitutions"
select select "32"
